Goal: Information Seeking & Learning: Find specific fact

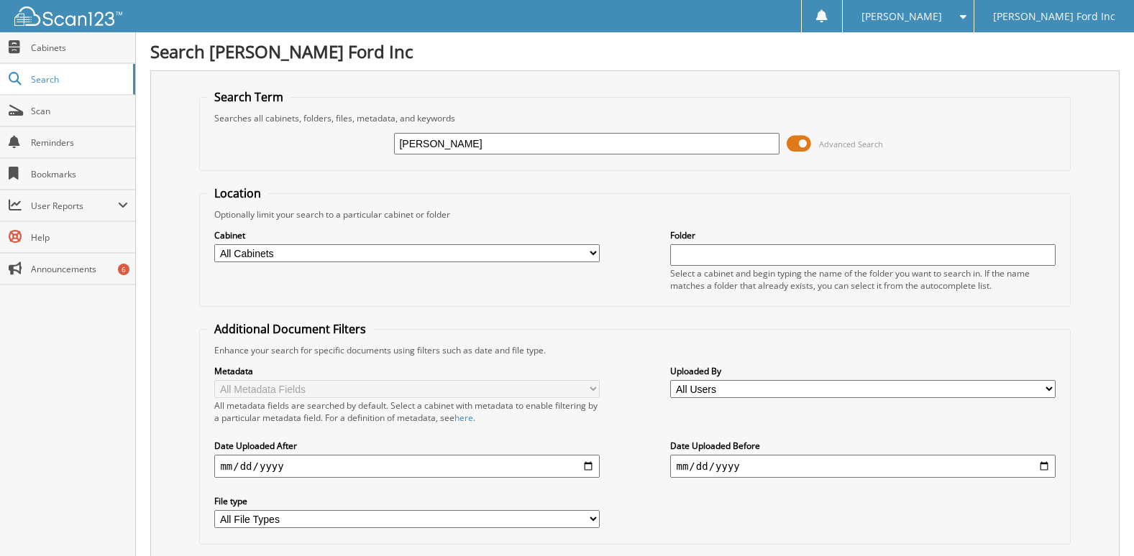
scroll to position [96, 0]
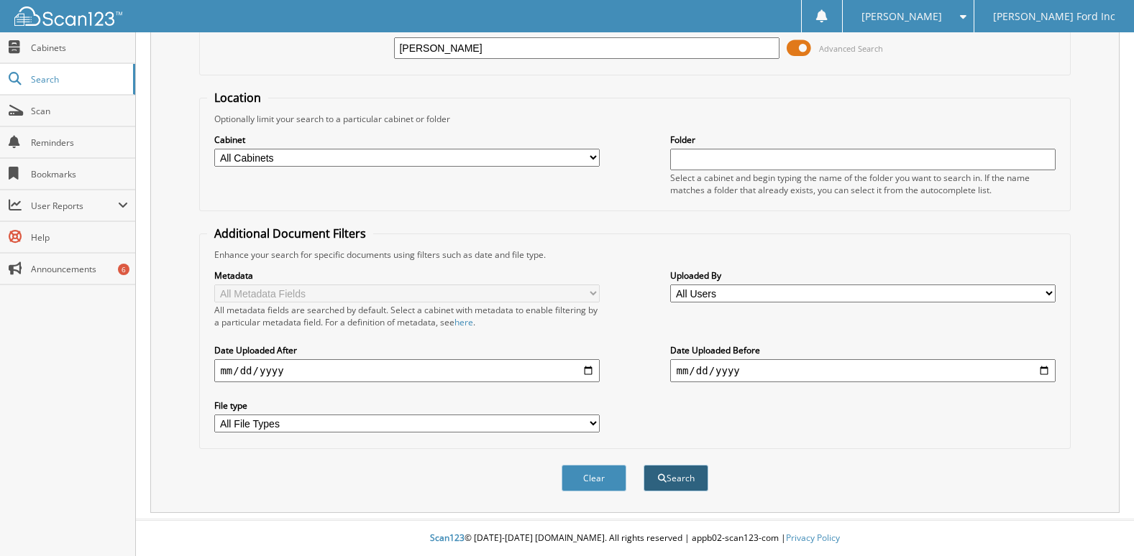
type input "[PERSON_NAME]"
click at [664, 475] on span "submit" at bounding box center [662, 479] width 9 height 9
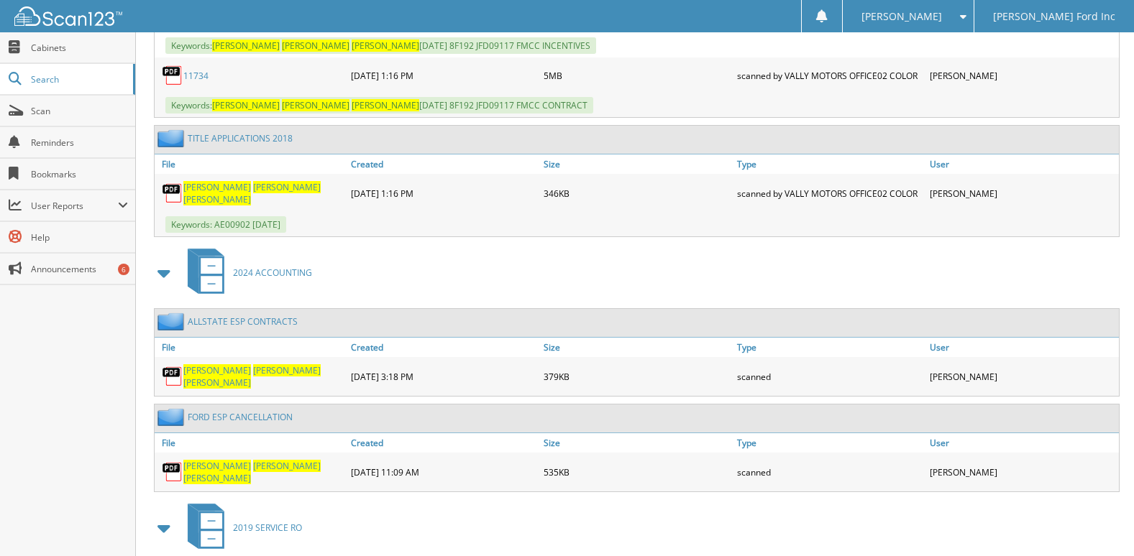
scroll to position [863, 0]
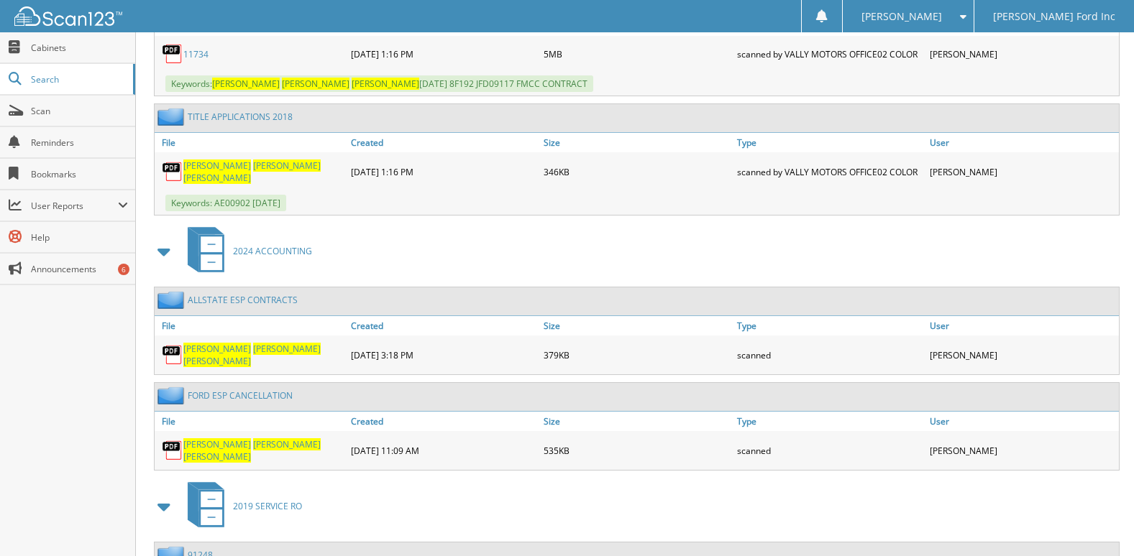
click at [254, 354] on span "[PERSON_NAME]" at bounding box center [287, 349] width 68 height 12
